Goal: Task Accomplishment & Management: Use online tool/utility

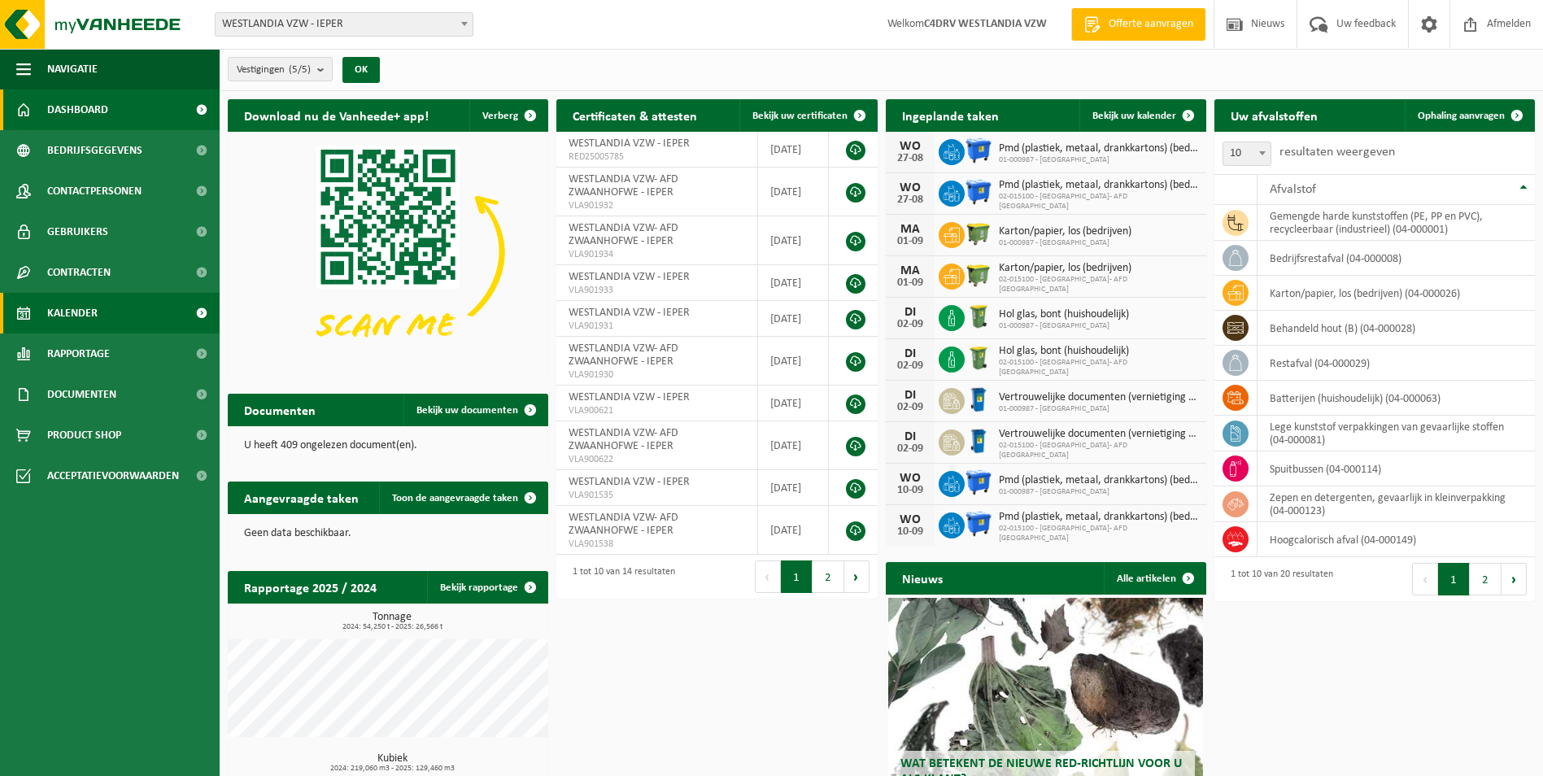
click at [86, 312] on span "Kalender" at bounding box center [72, 313] width 50 height 41
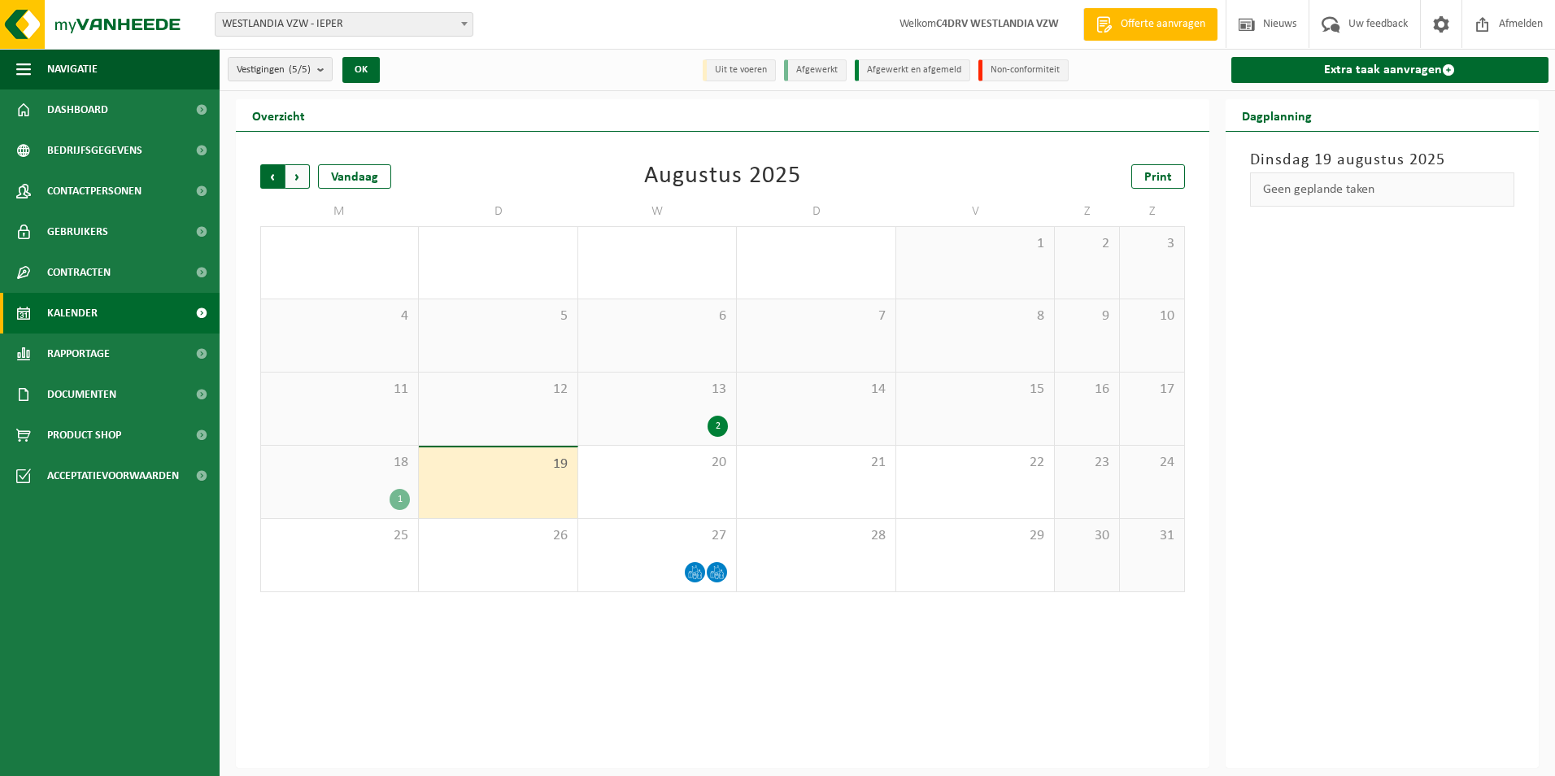
click at [298, 173] on span "Volgende" at bounding box center [297, 176] width 24 height 24
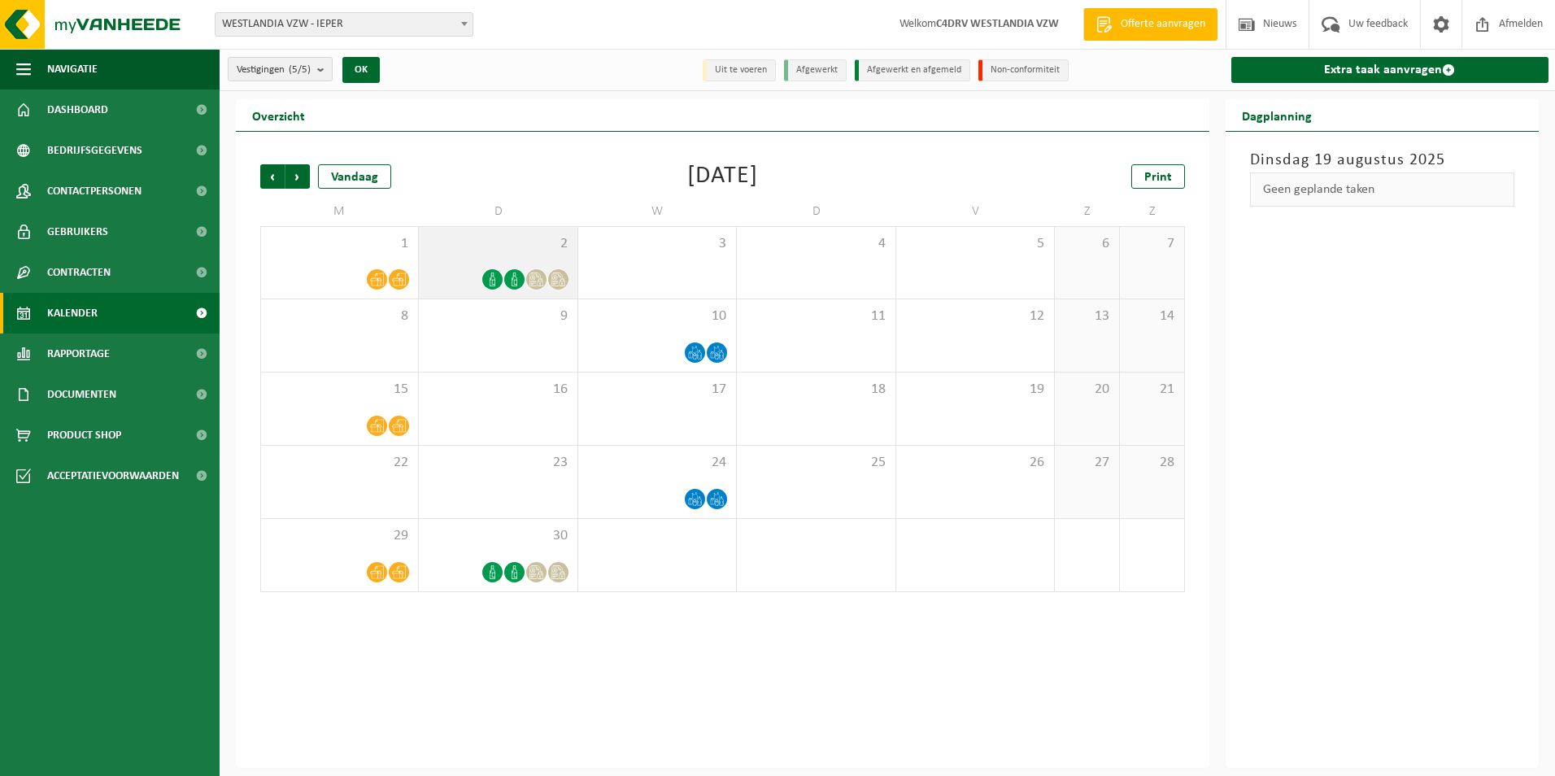
click at [559, 278] on icon at bounding box center [558, 279] width 14 height 14
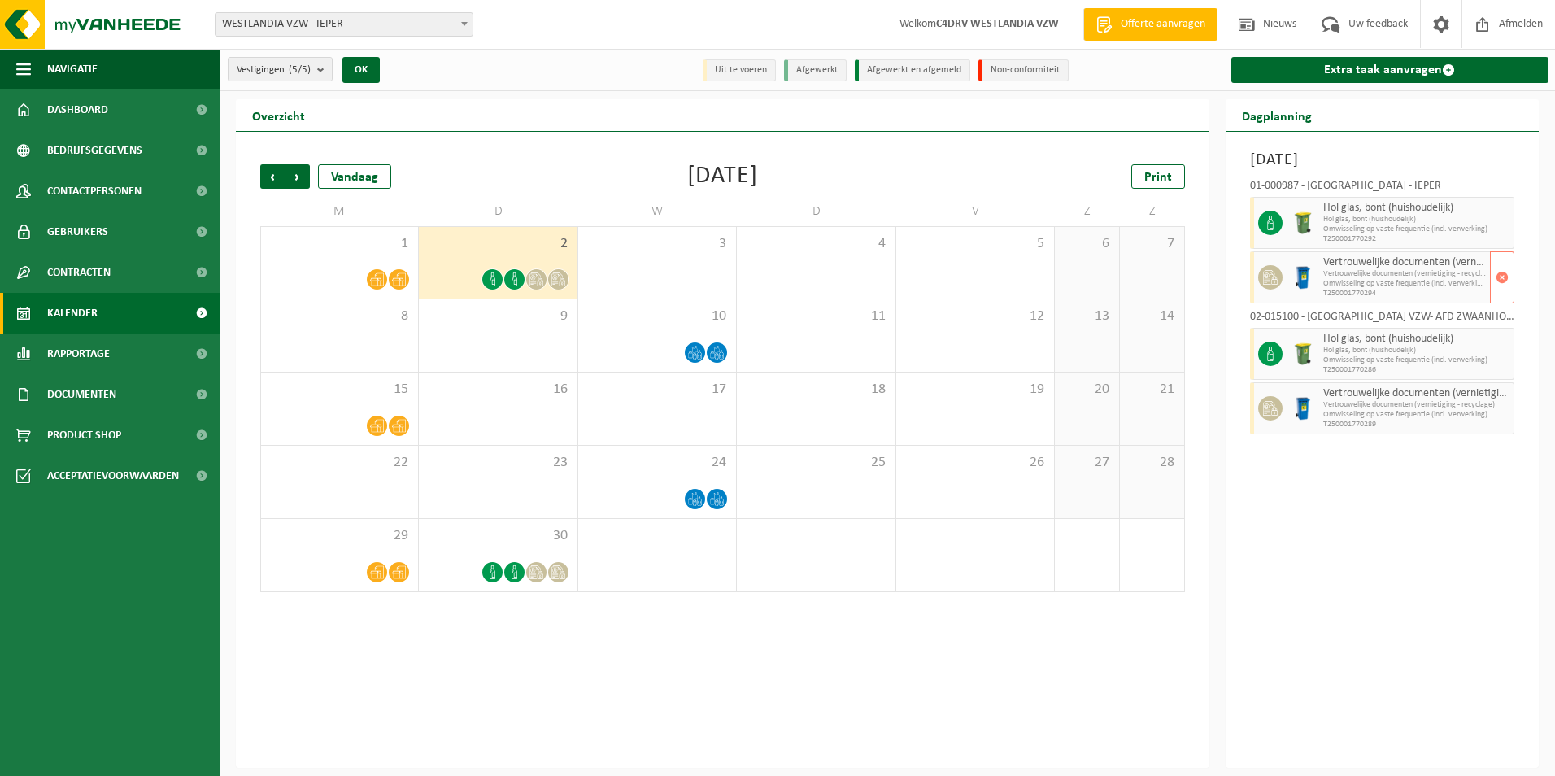
click at [1269, 281] on icon at bounding box center [1270, 277] width 15 height 15
click at [1364, 568] on div "Dinsdag 2 september 2025 01-000987 - WESTLANDIA VZW - IEPER Hol glas, bont (hui…" at bounding box center [1382, 450] width 314 height 636
click at [1373, 70] on link "Extra taak aanvragen" at bounding box center [1390, 70] width 318 height 26
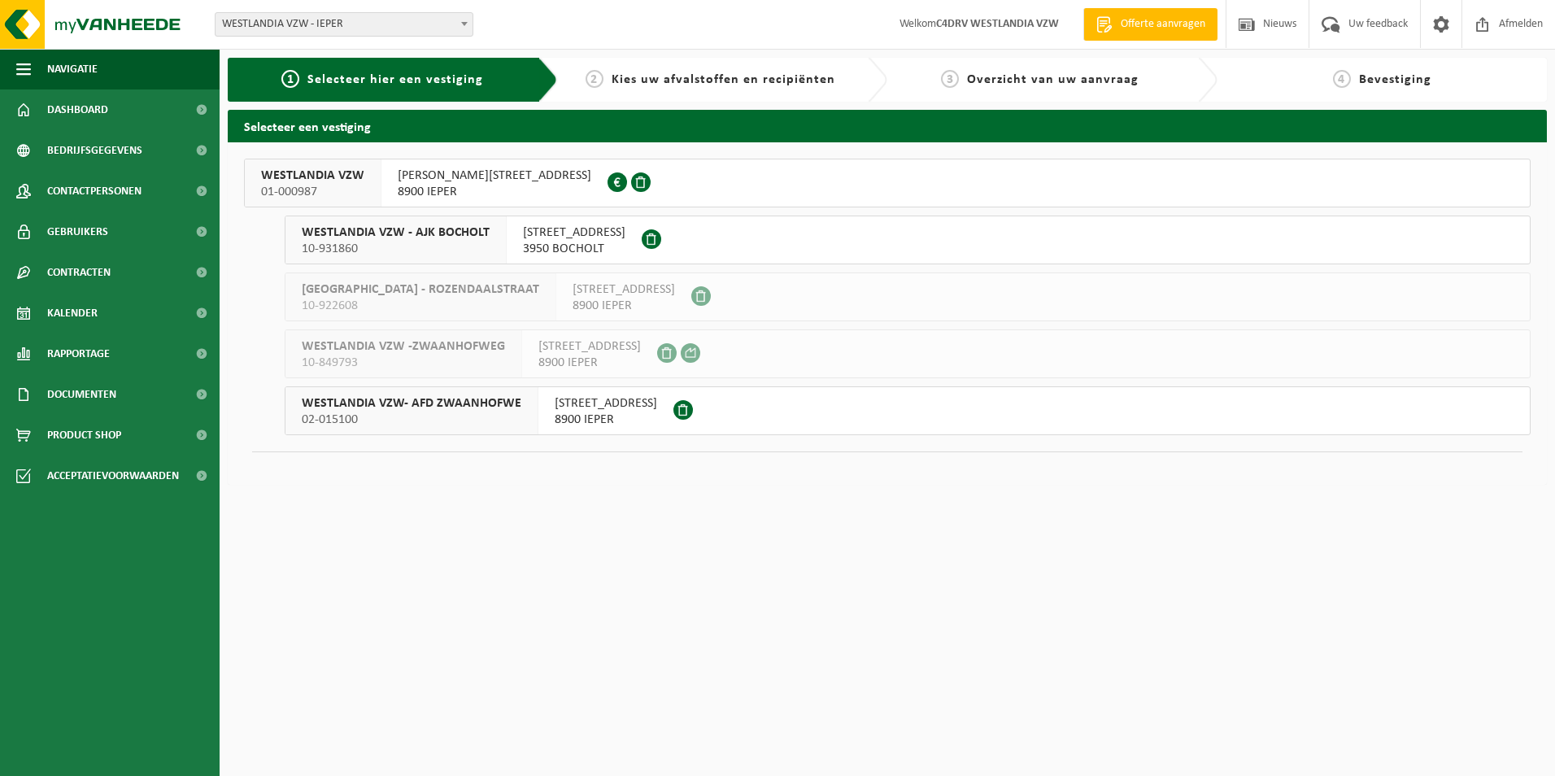
click at [493, 176] on span "ALBERT DEHEMLAAN 1" at bounding box center [495, 176] width 194 height 16
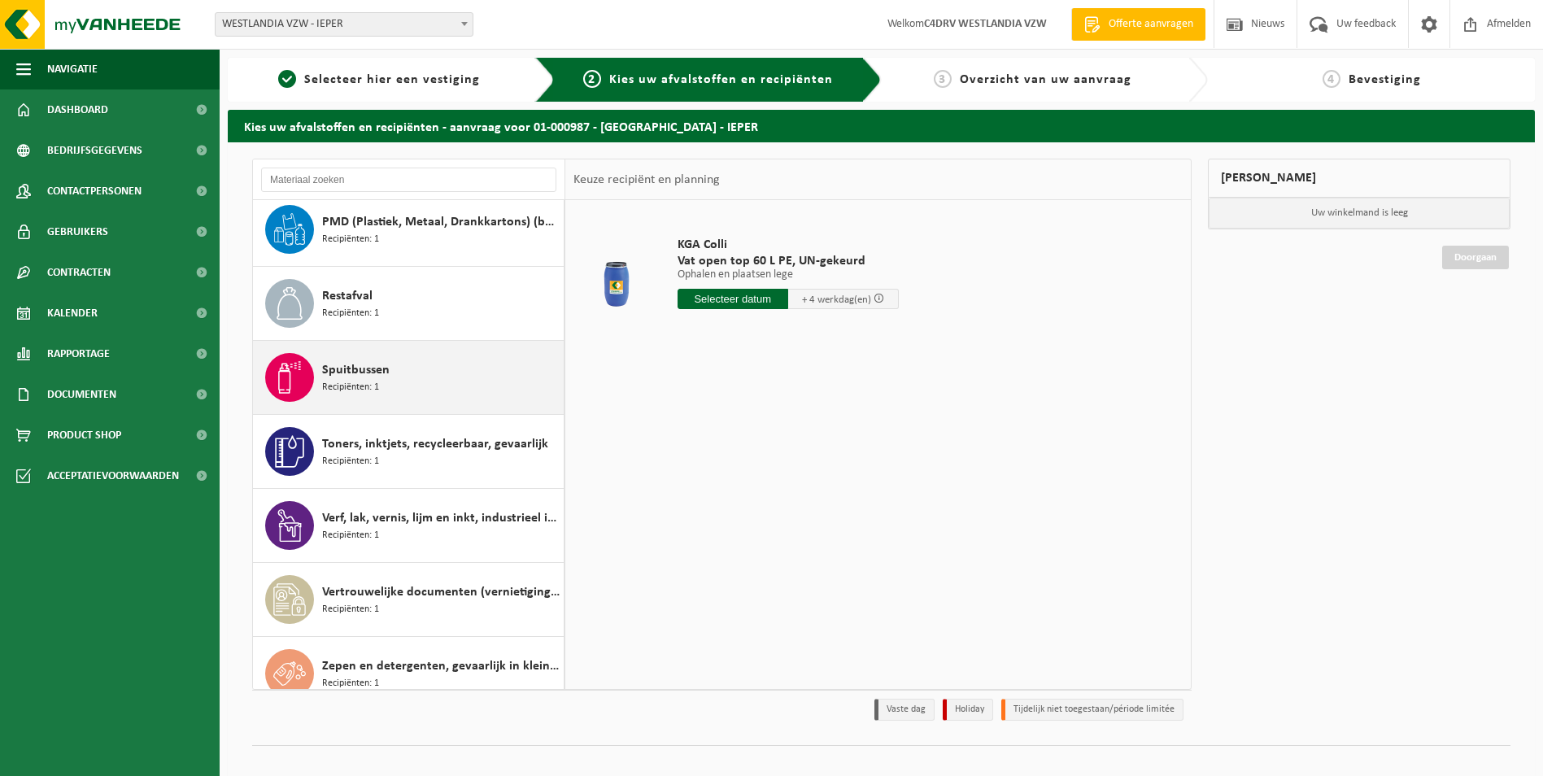
scroll to position [472, 0]
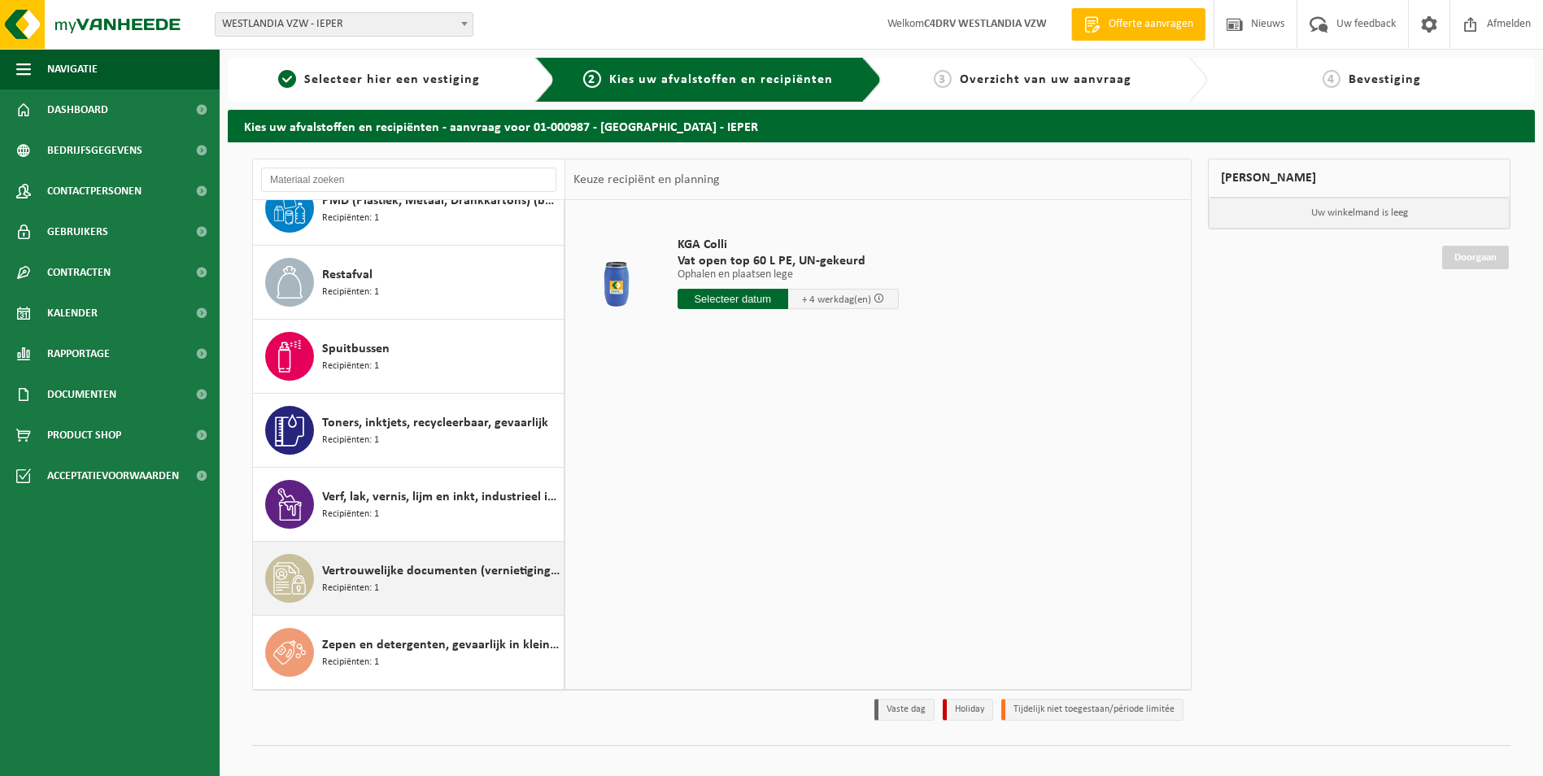
click at [411, 572] on span "Vertrouwelijke documenten (vernietiging - recyclage)" at bounding box center [440, 571] width 237 height 20
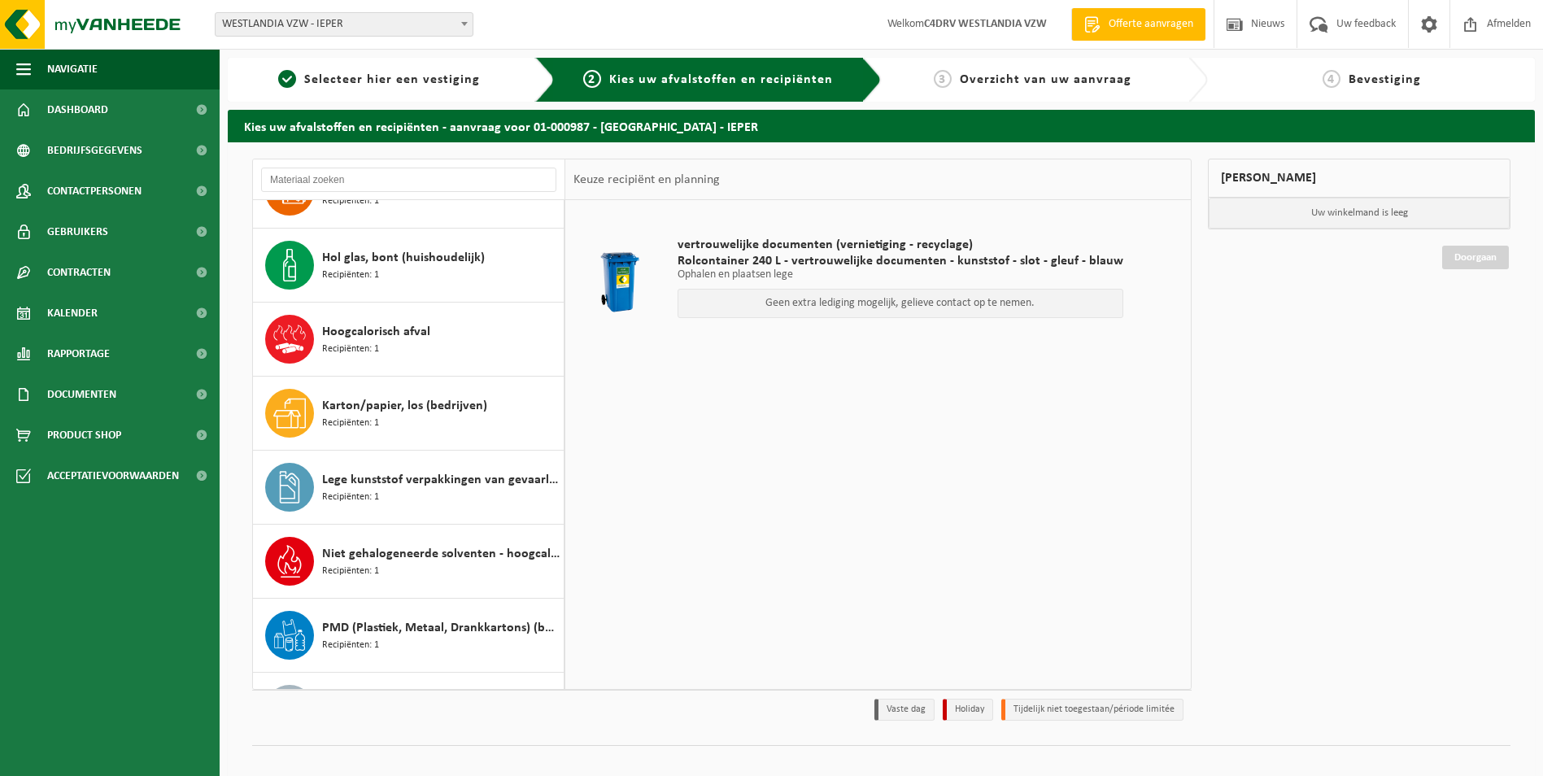
scroll to position [0, 0]
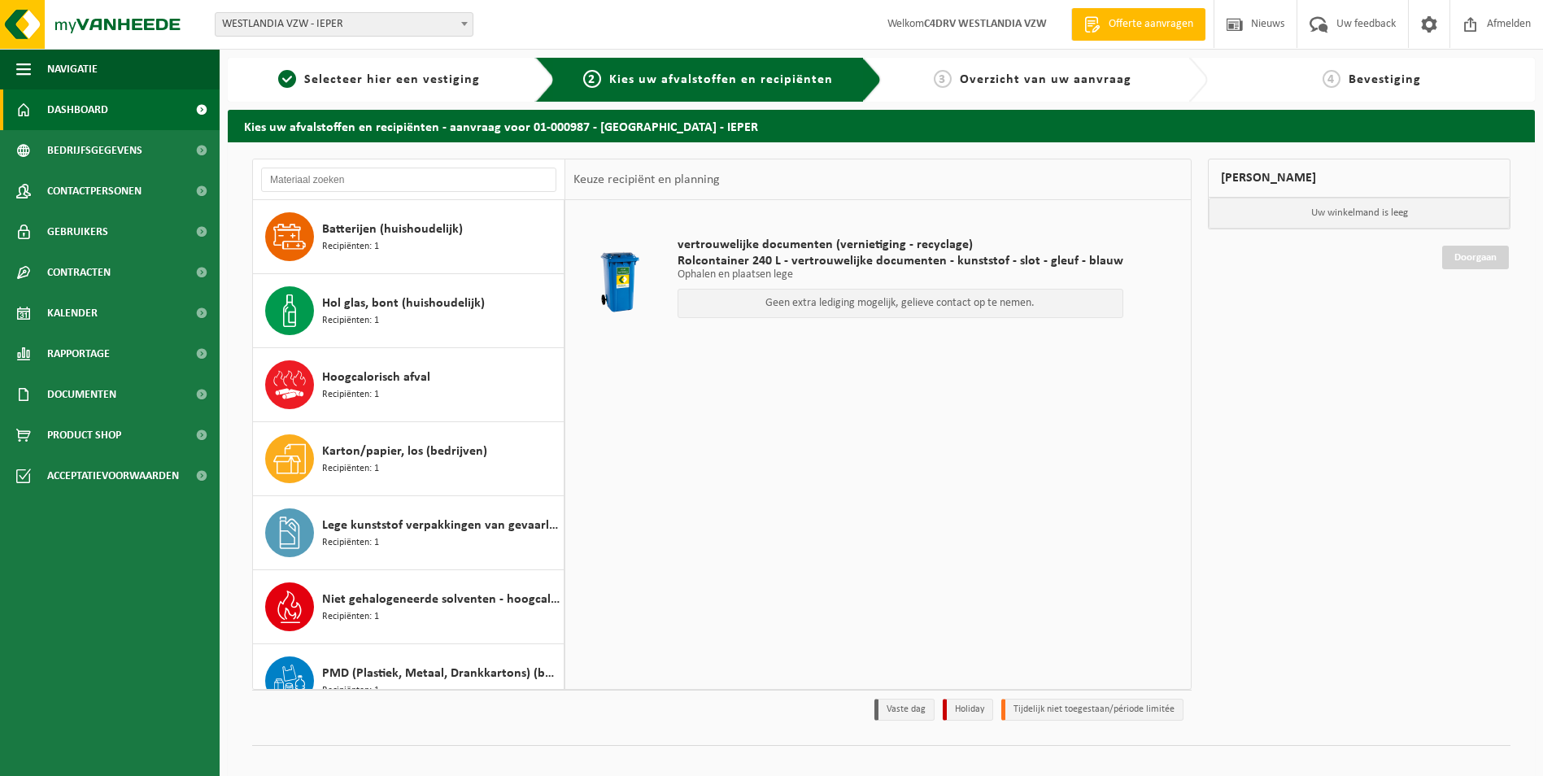
click at [112, 107] on link "Dashboard" at bounding box center [110, 109] width 220 height 41
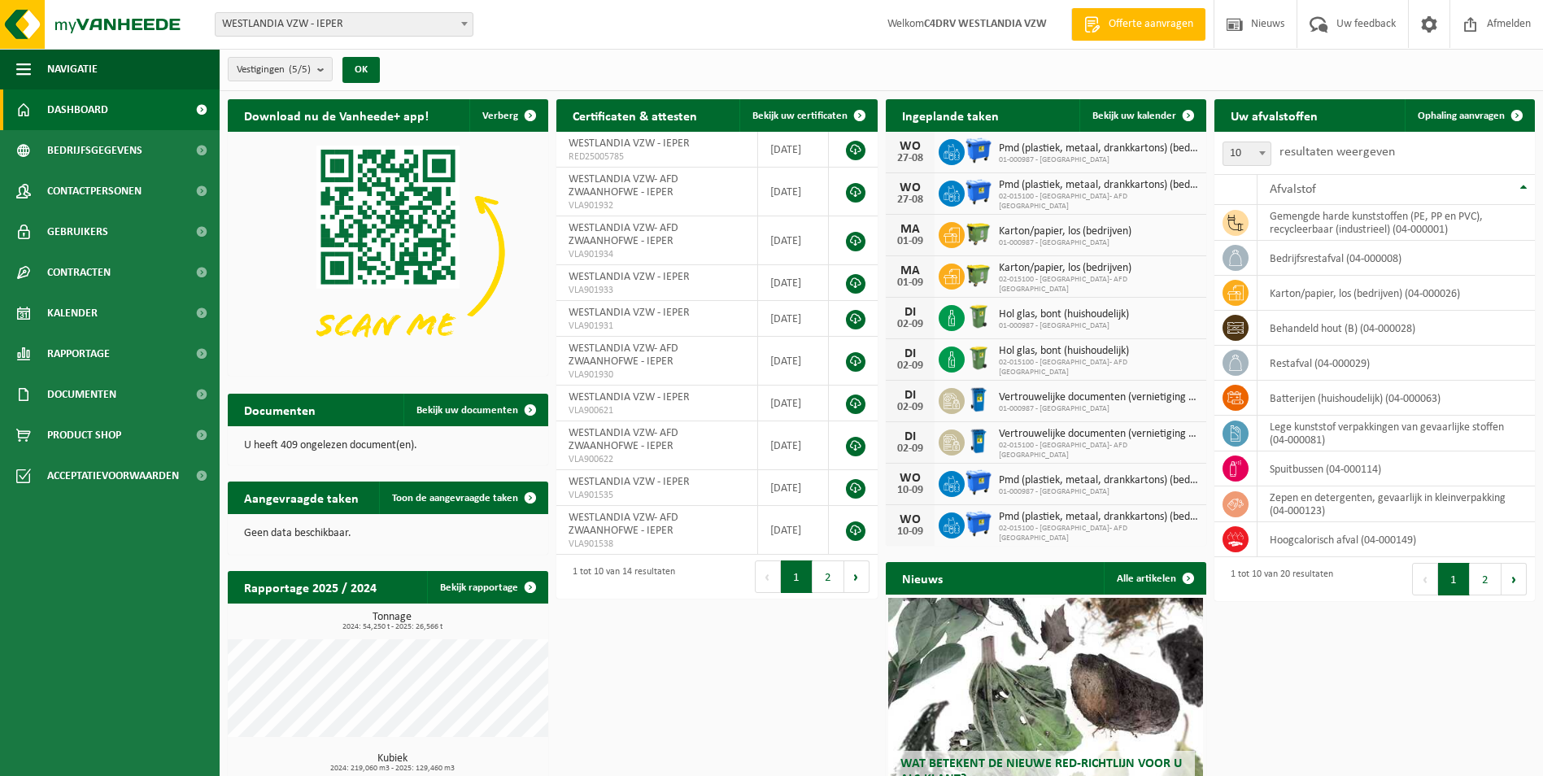
click at [75, 577] on ul "Navigatie Offerte aanvragen Nieuws Uw feedback Afmelden Dashboard Bedrijfsgegev…" at bounding box center [110, 412] width 220 height 727
click at [707, 661] on div "Download nu de Vanheede+ app! Verberg Certificaten & attesten Bekijk uw certifi…" at bounding box center [881, 492] width 1315 height 803
click at [93, 115] on span "Dashboard" at bounding box center [77, 109] width 61 height 41
click at [111, 235] on link "Gebruikers" at bounding box center [110, 231] width 220 height 41
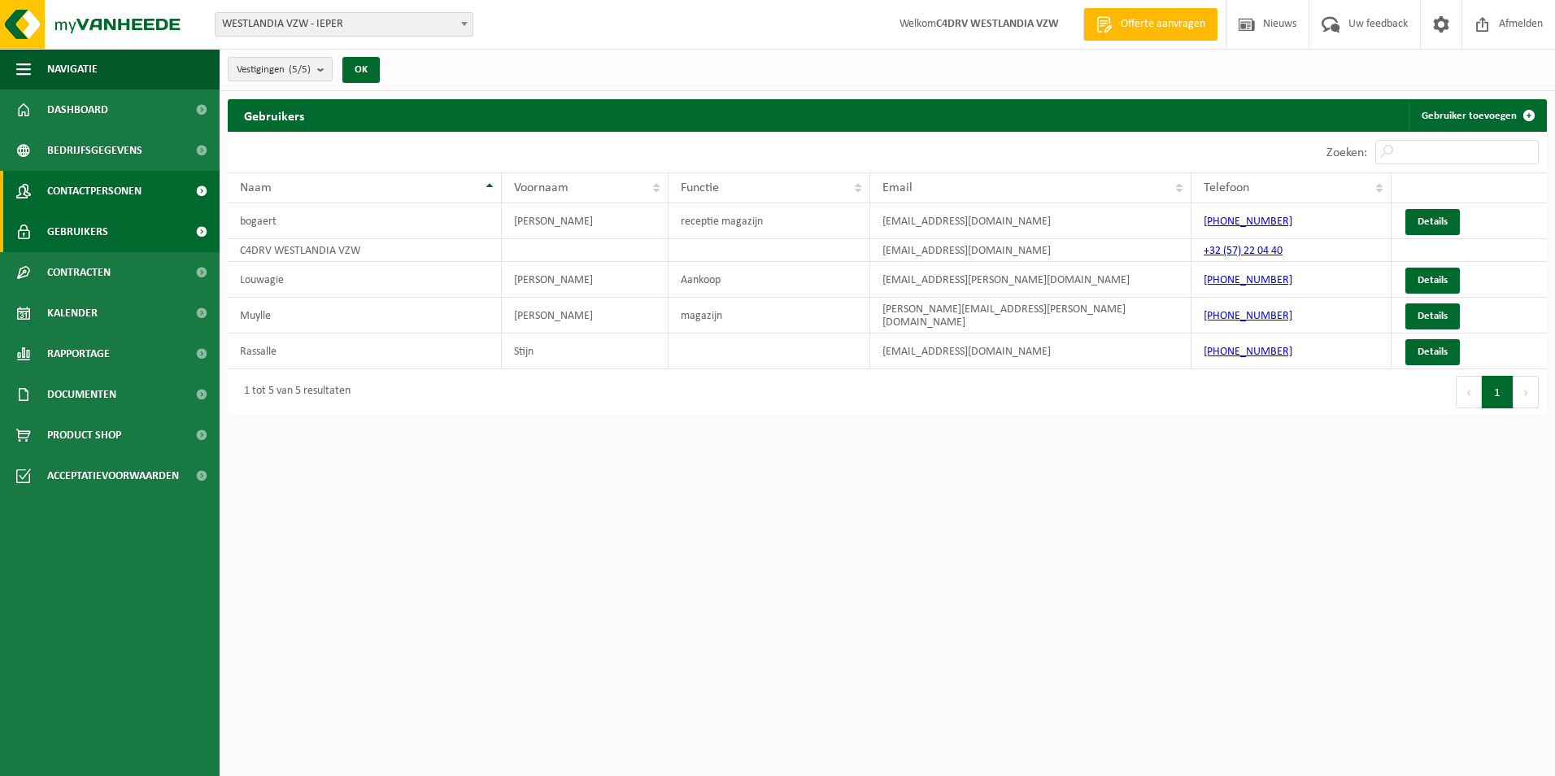
click at [114, 183] on span "Contactpersonen" at bounding box center [94, 191] width 94 height 41
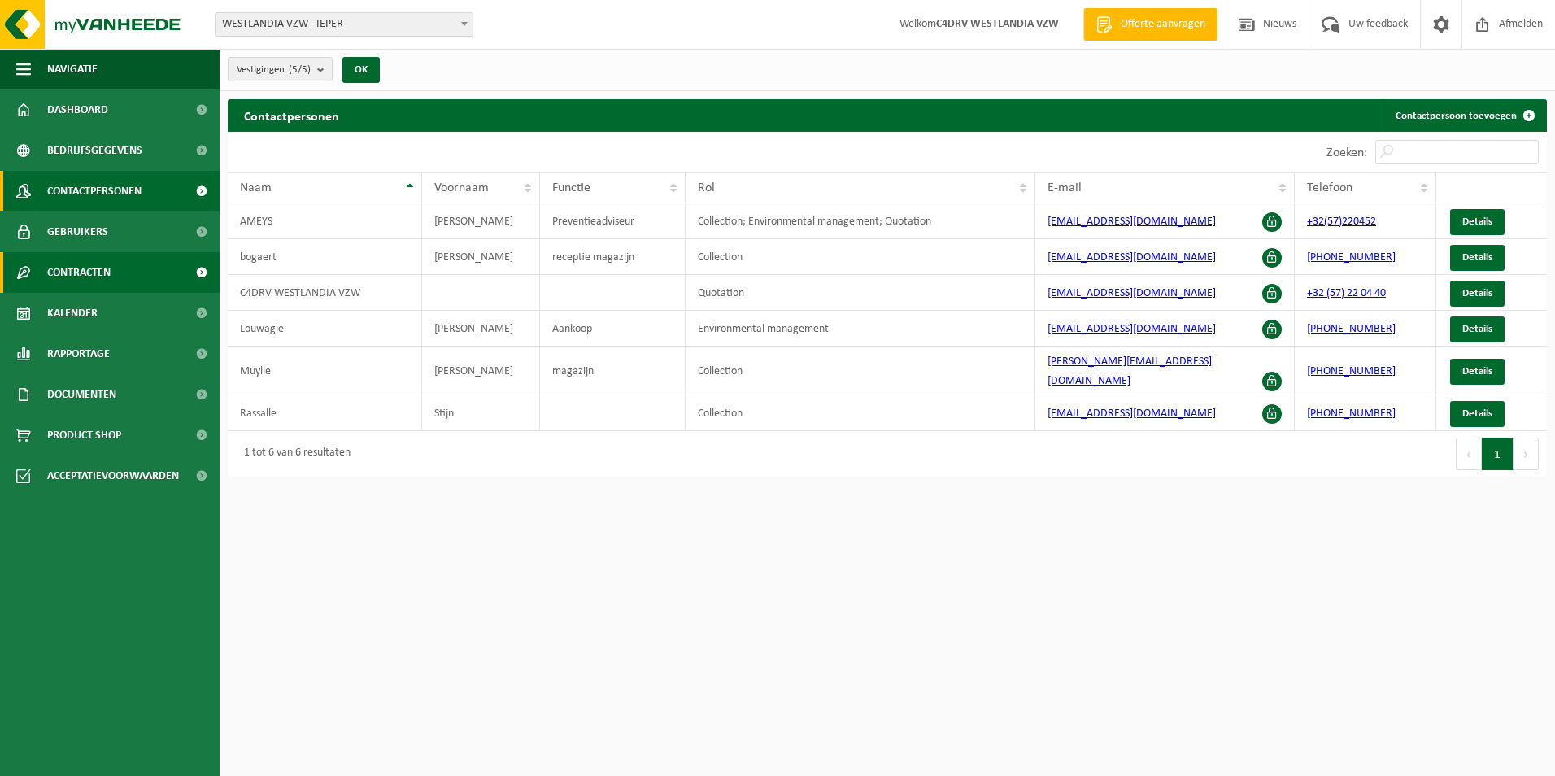
click at [111, 269] on span "Contracten" at bounding box center [78, 272] width 63 height 41
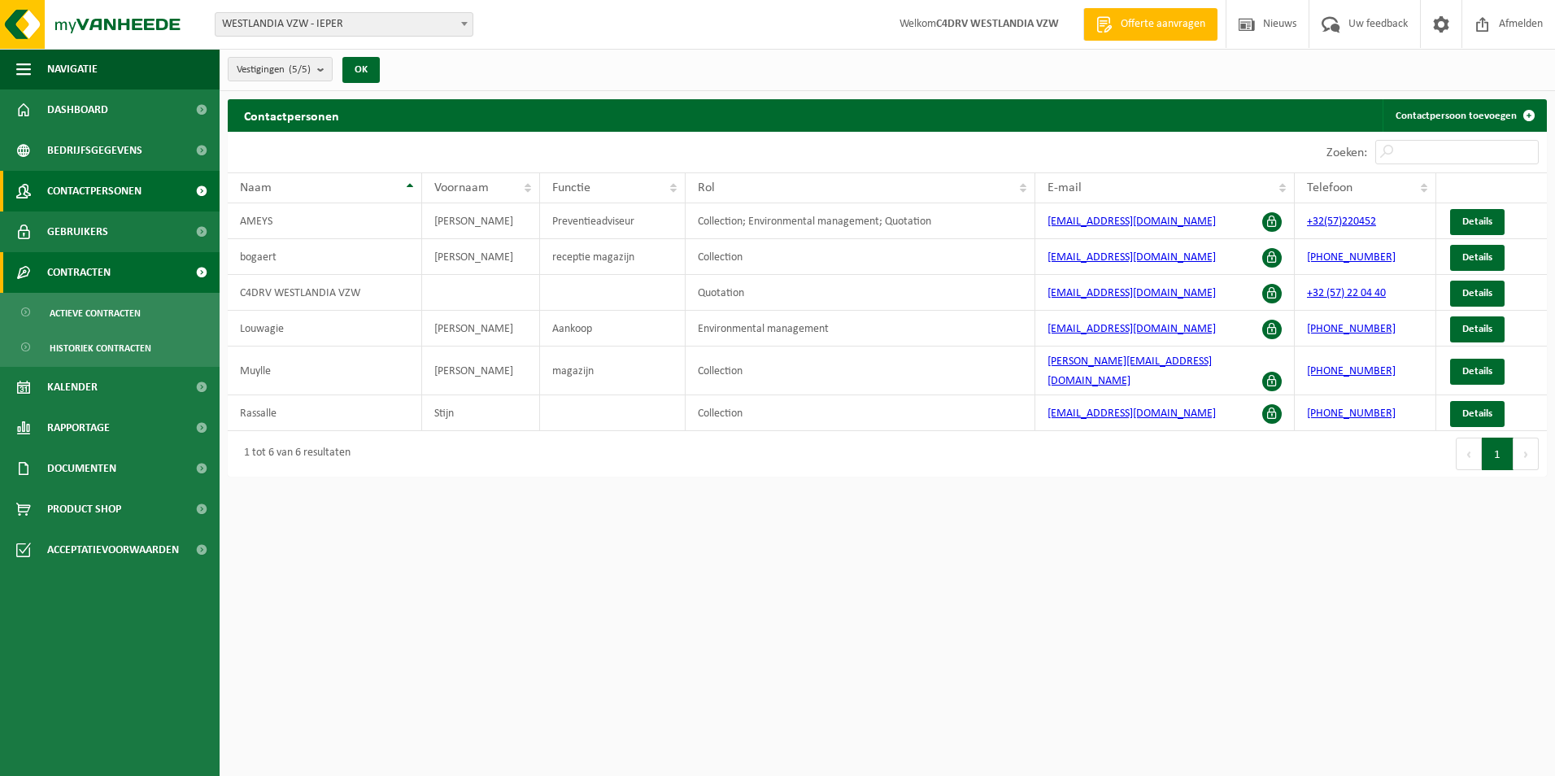
click at [85, 273] on span "Contracten" at bounding box center [78, 272] width 63 height 41
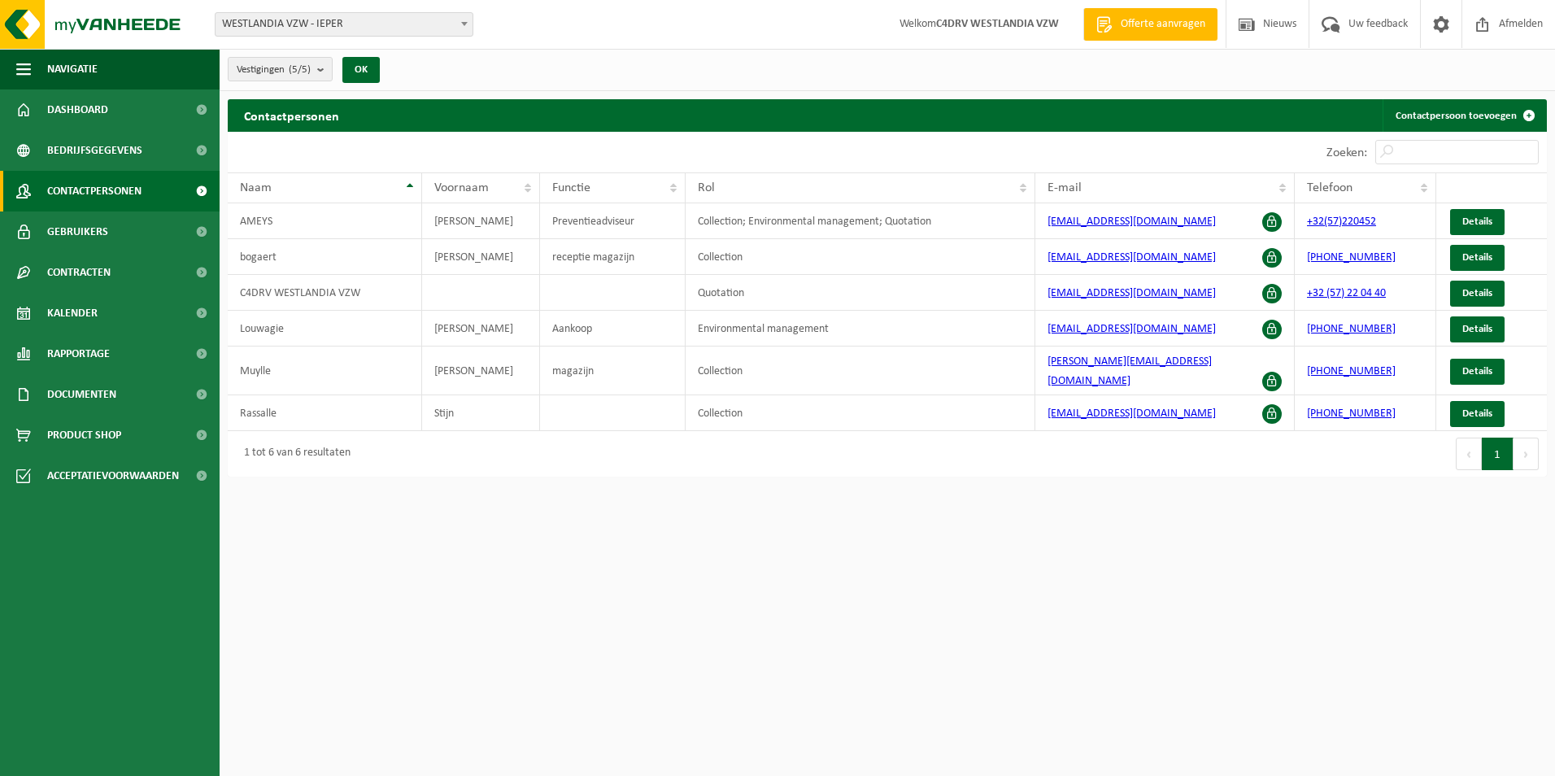
click at [463, 543] on html "Vestiging: WESTLANDIA VZW - IEPER WESTLANDIA VZW - AJK BOCHOLT - [GEOGRAPHIC_DA…" at bounding box center [777, 388] width 1555 height 776
click at [89, 307] on span "Kalender" at bounding box center [72, 313] width 50 height 41
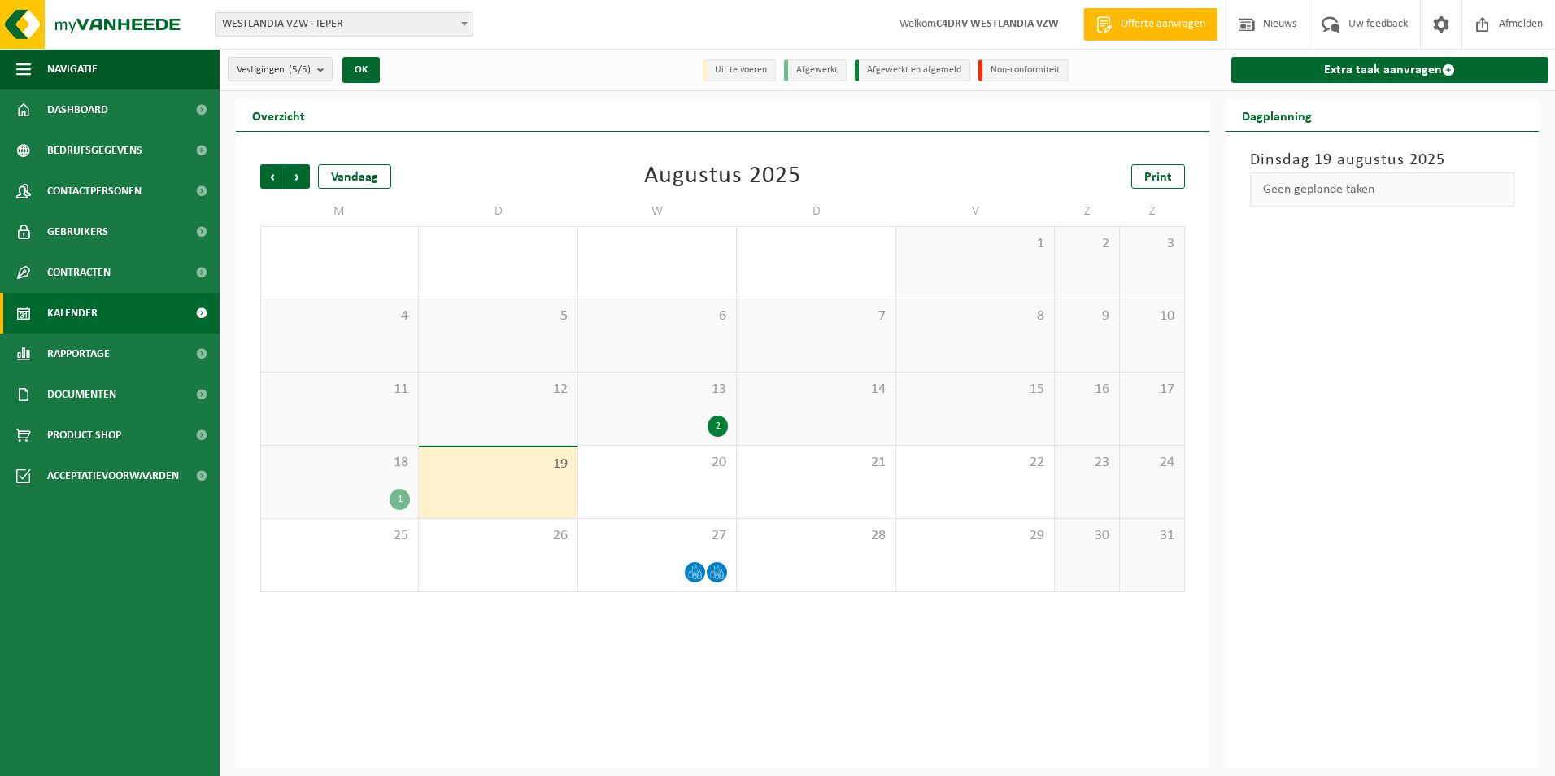
click at [374, 23] on span "WESTLANDIA VZW - IEPER" at bounding box center [343, 24] width 257 height 23
click at [711, 478] on div "20" at bounding box center [657, 482] width 158 height 72
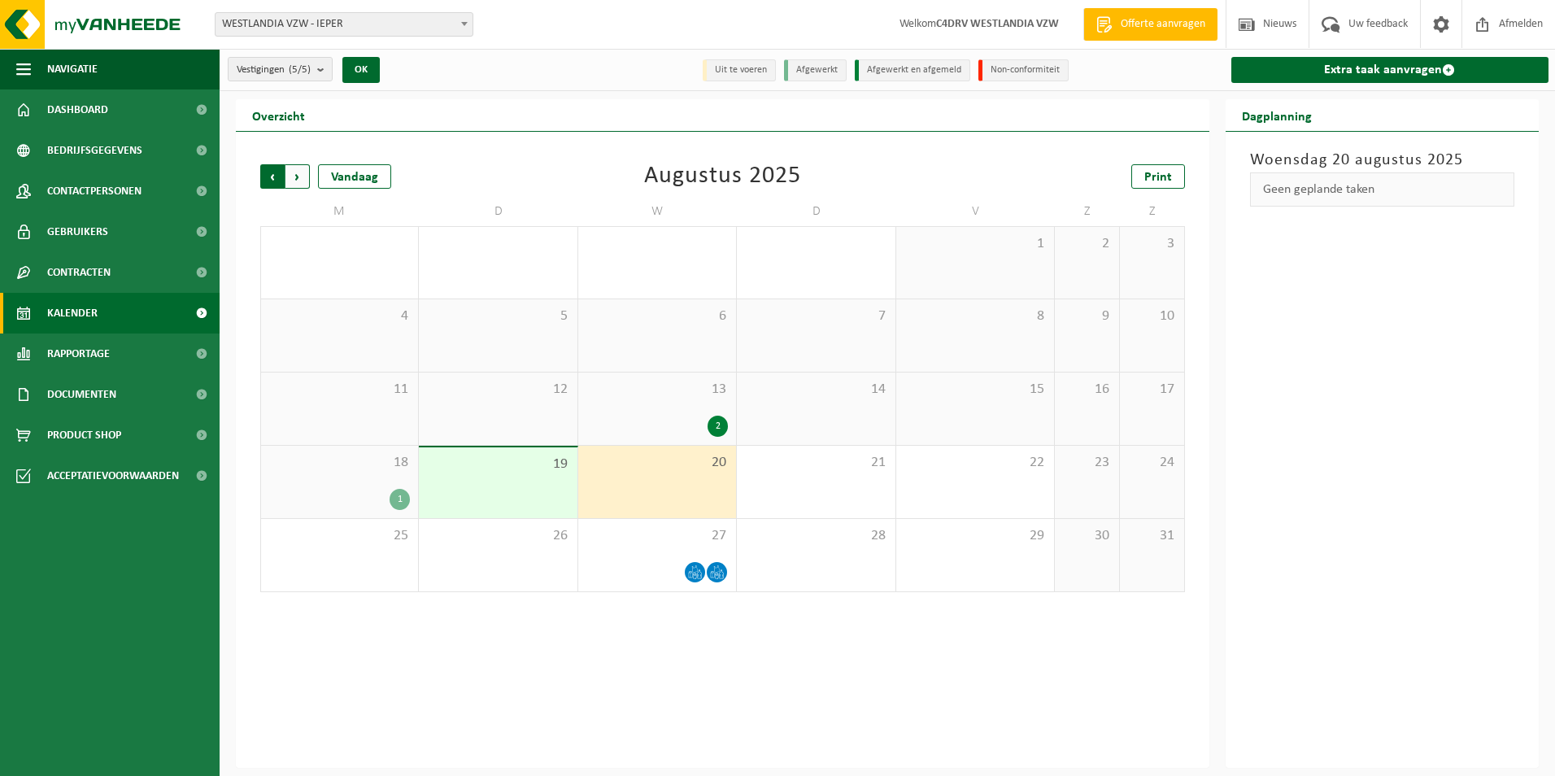
click at [302, 178] on span "Volgende" at bounding box center [297, 176] width 24 height 24
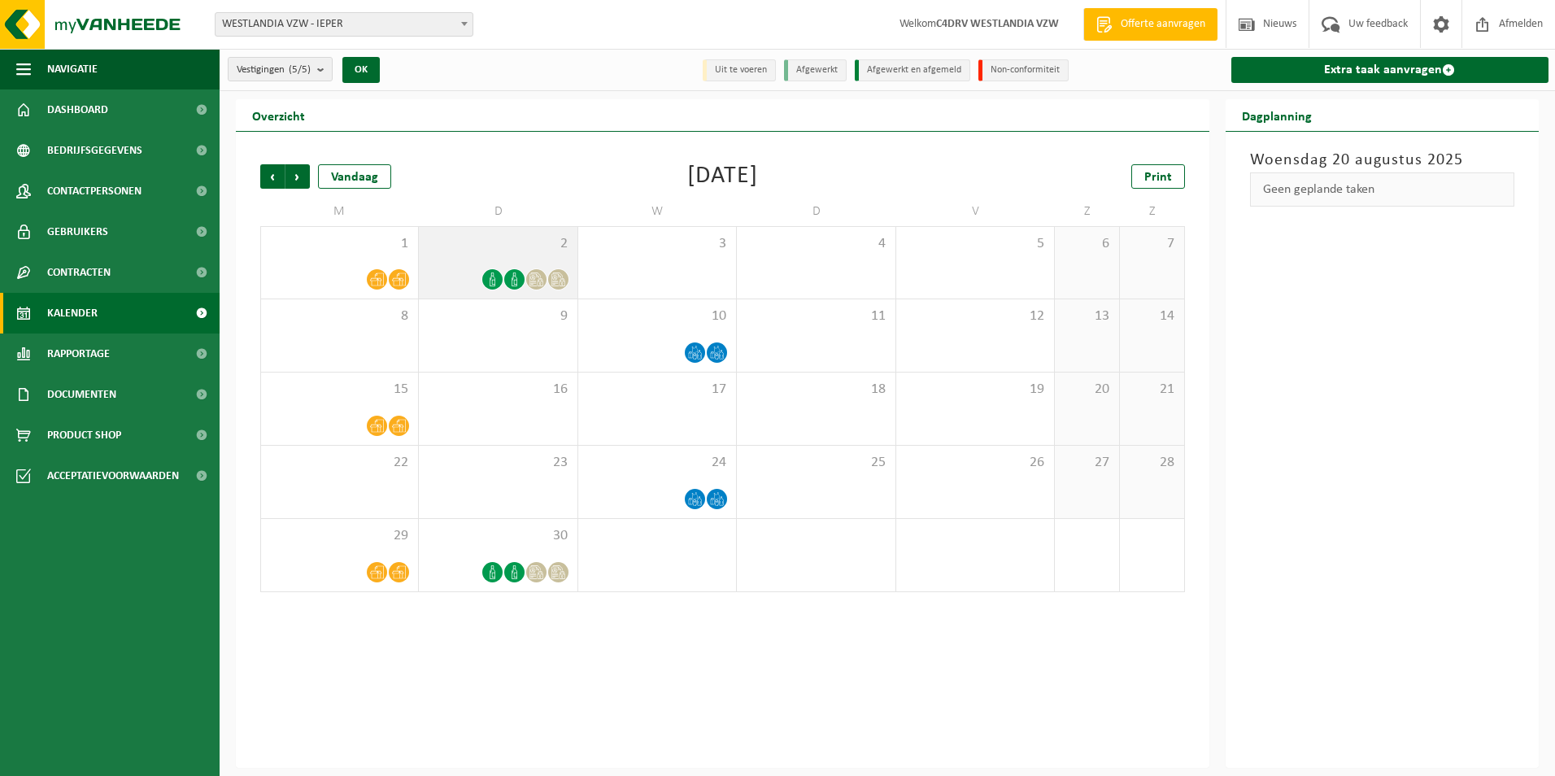
click at [498, 252] on div "2" at bounding box center [498, 263] width 158 height 72
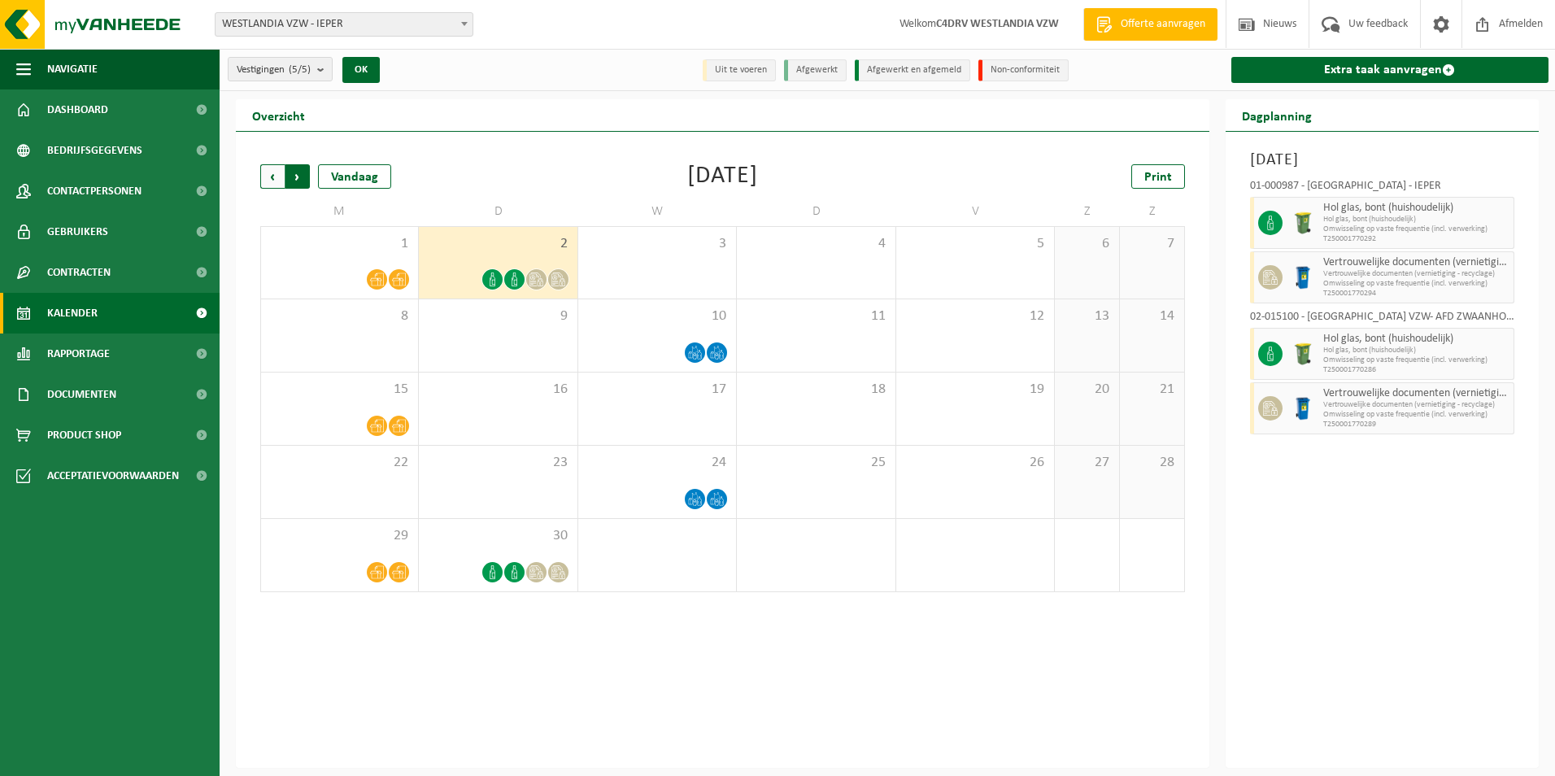
click at [262, 175] on span "Vorige" at bounding box center [272, 176] width 24 height 24
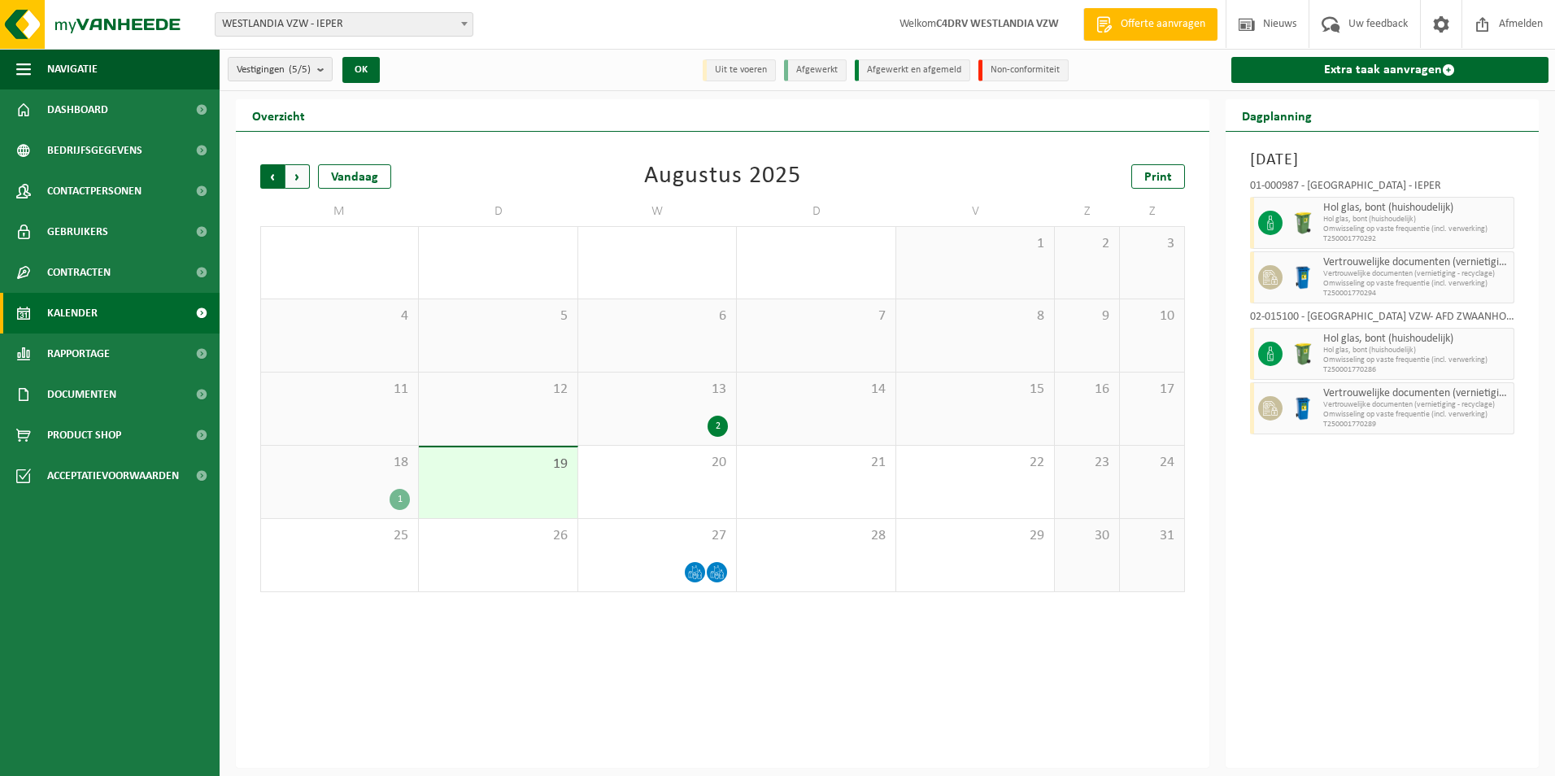
click at [298, 173] on span "Volgende" at bounding box center [297, 176] width 24 height 24
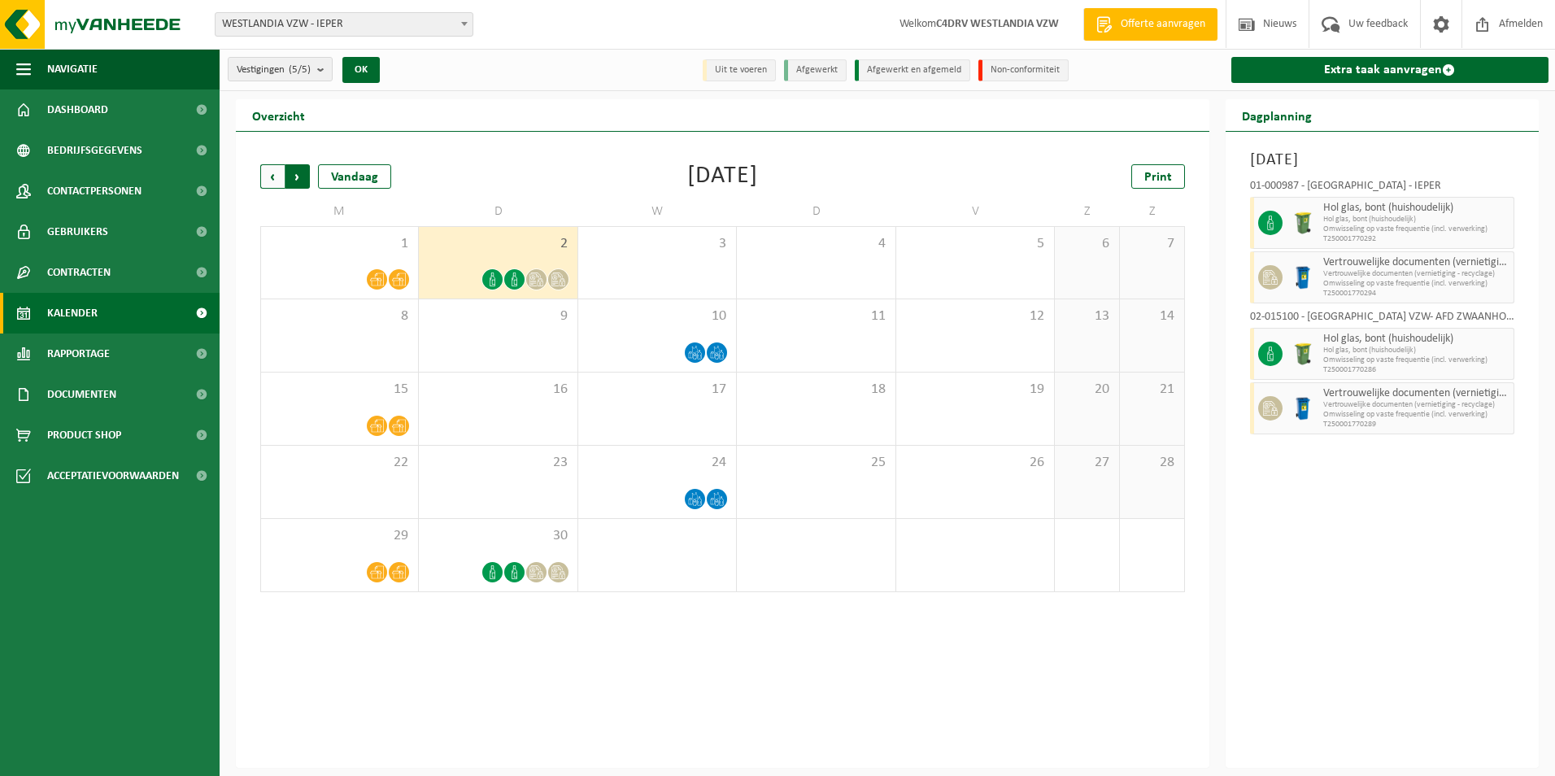
click at [268, 173] on span "Vorige" at bounding box center [272, 176] width 24 height 24
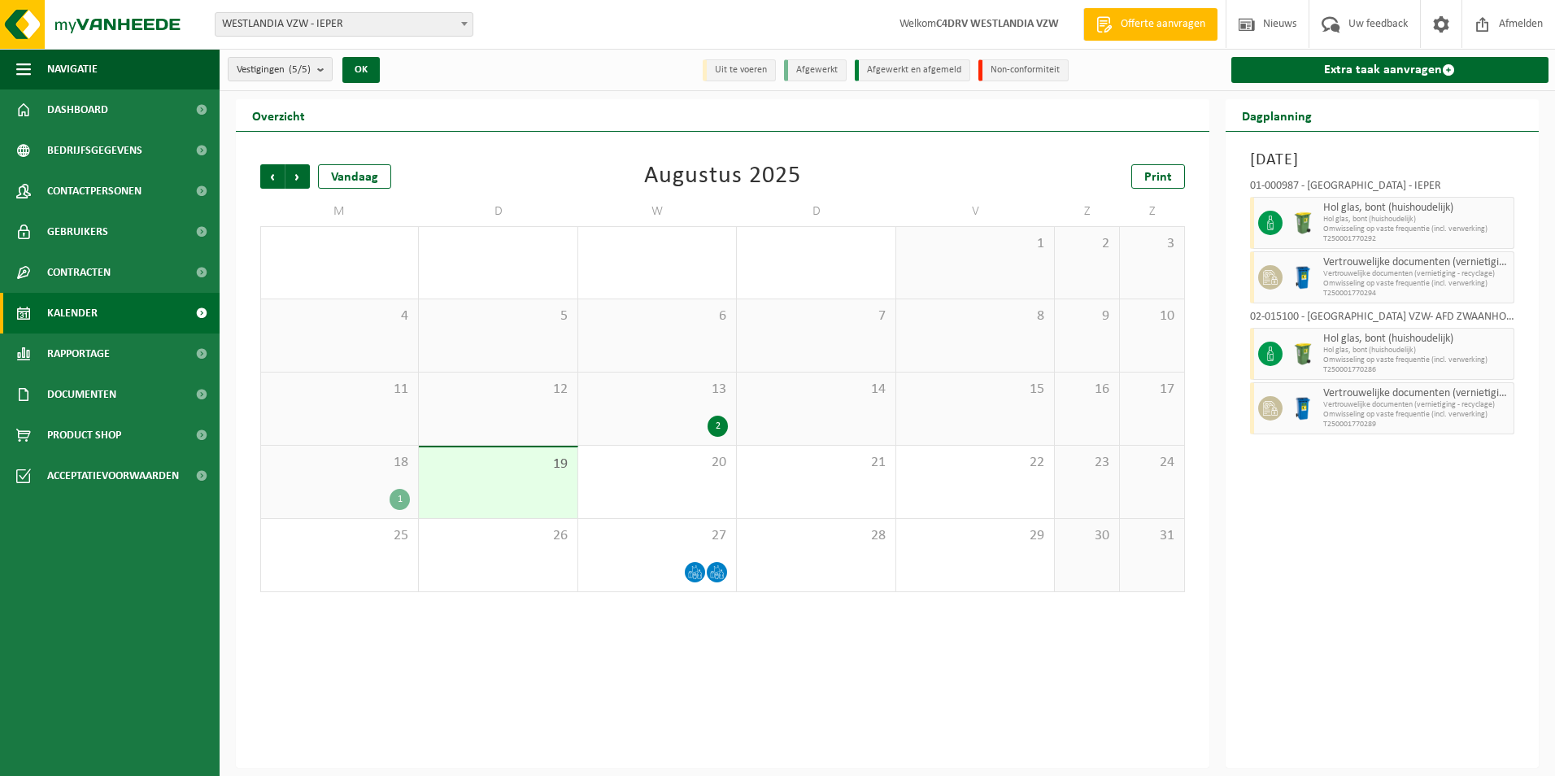
click at [521, 616] on div "Vorige Volgende Vandaag Augustus 2025 Print M D W D V Z Z 28 29 30 31 1 2 3 4 5…" at bounding box center [722, 450] width 973 height 636
click at [498, 559] on div "26" at bounding box center [498, 555] width 158 height 72
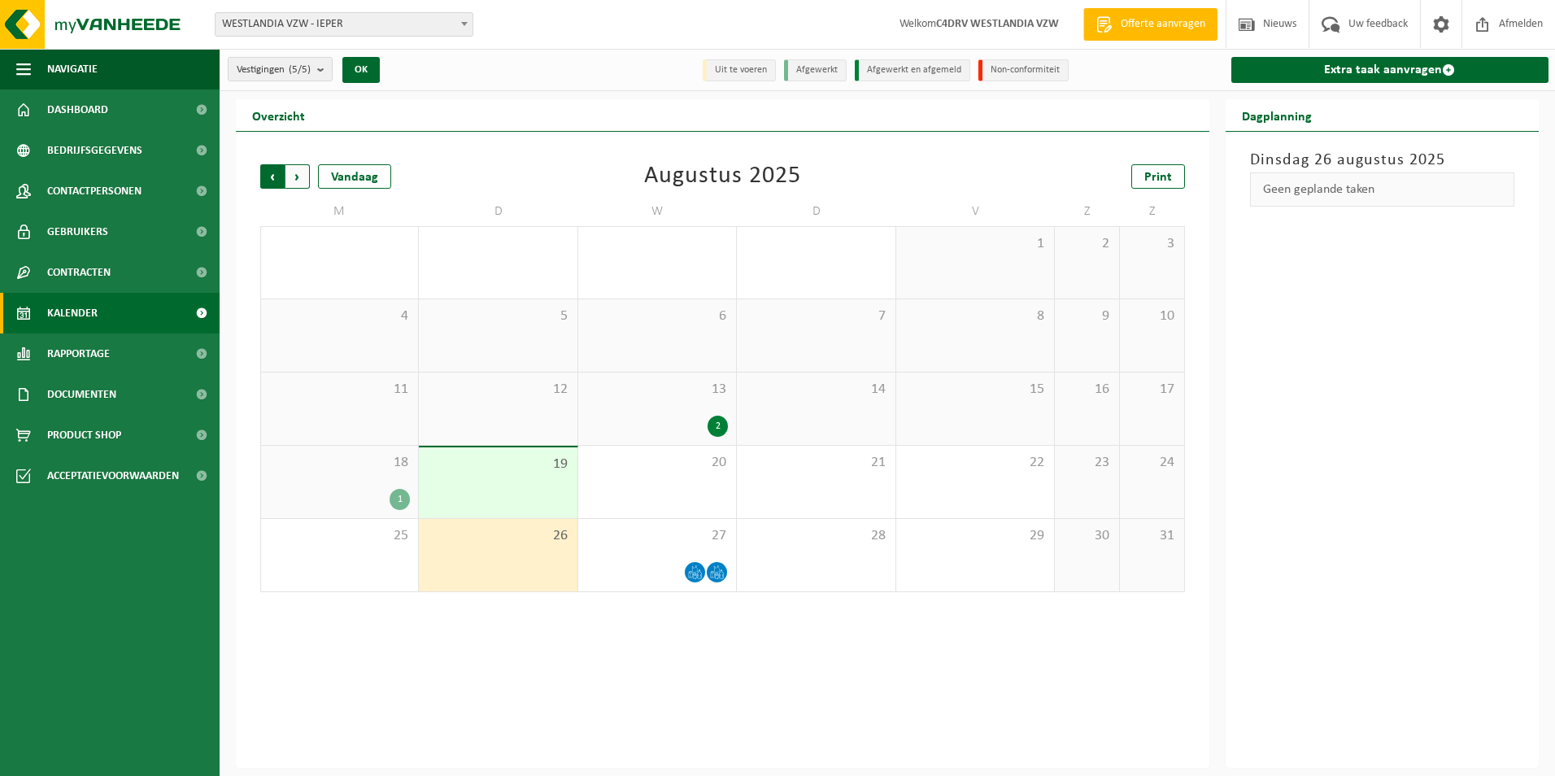
click at [297, 176] on span "Volgende" at bounding box center [297, 176] width 24 height 24
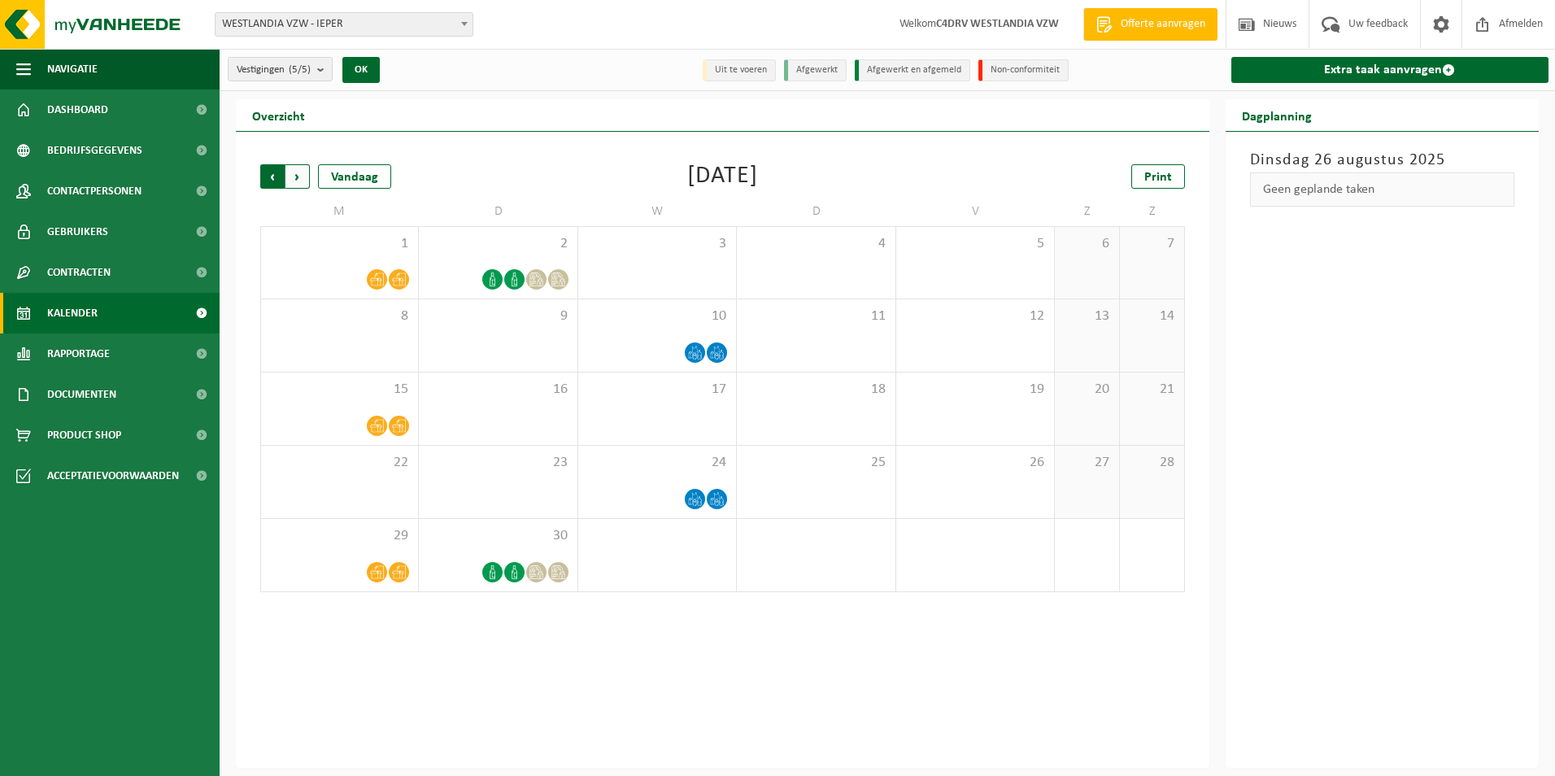
click at [298, 176] on span "Volgende" at bounding box center [297, 176] width 24 height 24
click at [278, 177] on span "Vorige" at bounding box center [272, 176] width 24 height 24
